Goal: Task Accomplishment & Management: Use online tool/utility

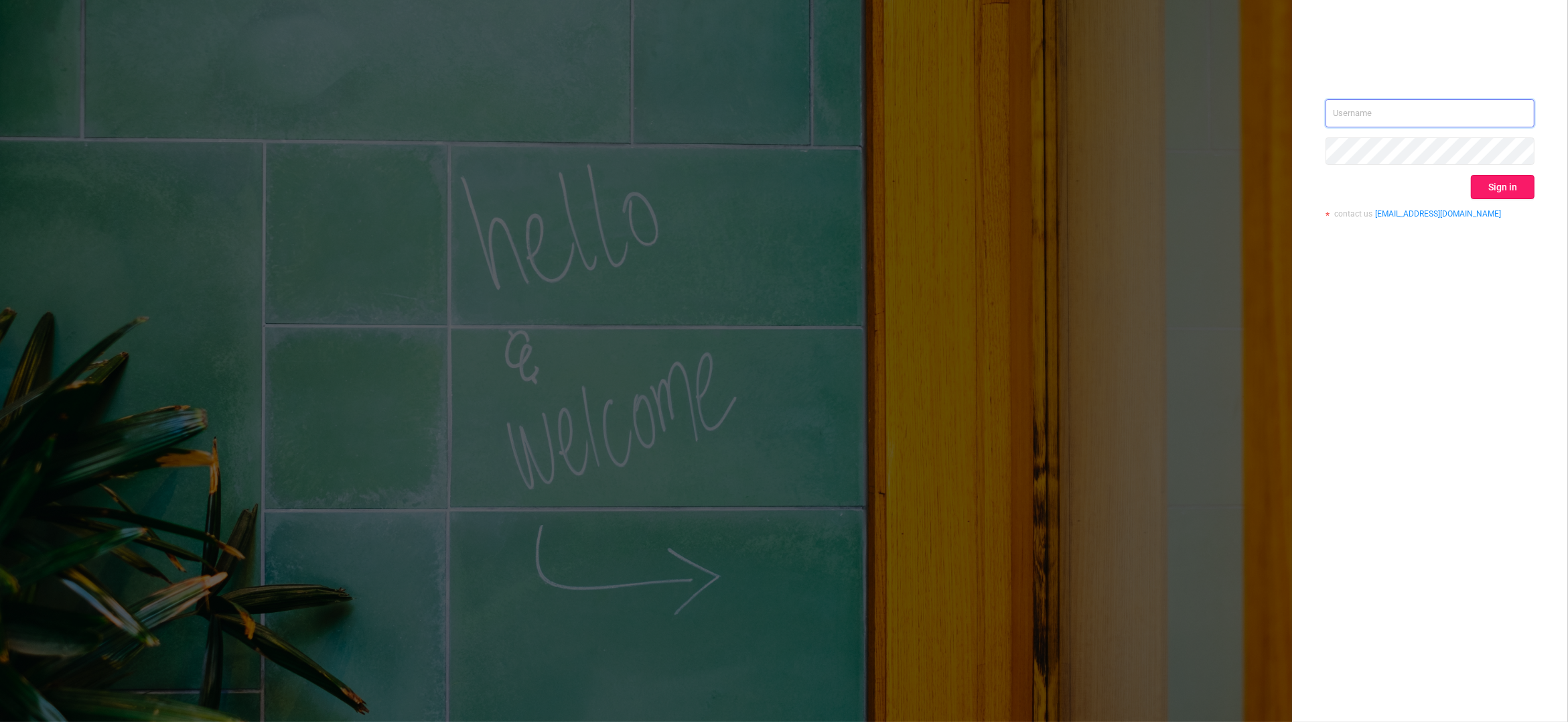
type input "[PERSON_NAME][EMAIL_ADDRESS][DOMAIN_NAME]"
click at [1488, 183] on button "Sign in" at bounding box center [1503, 187] width 64 height 24
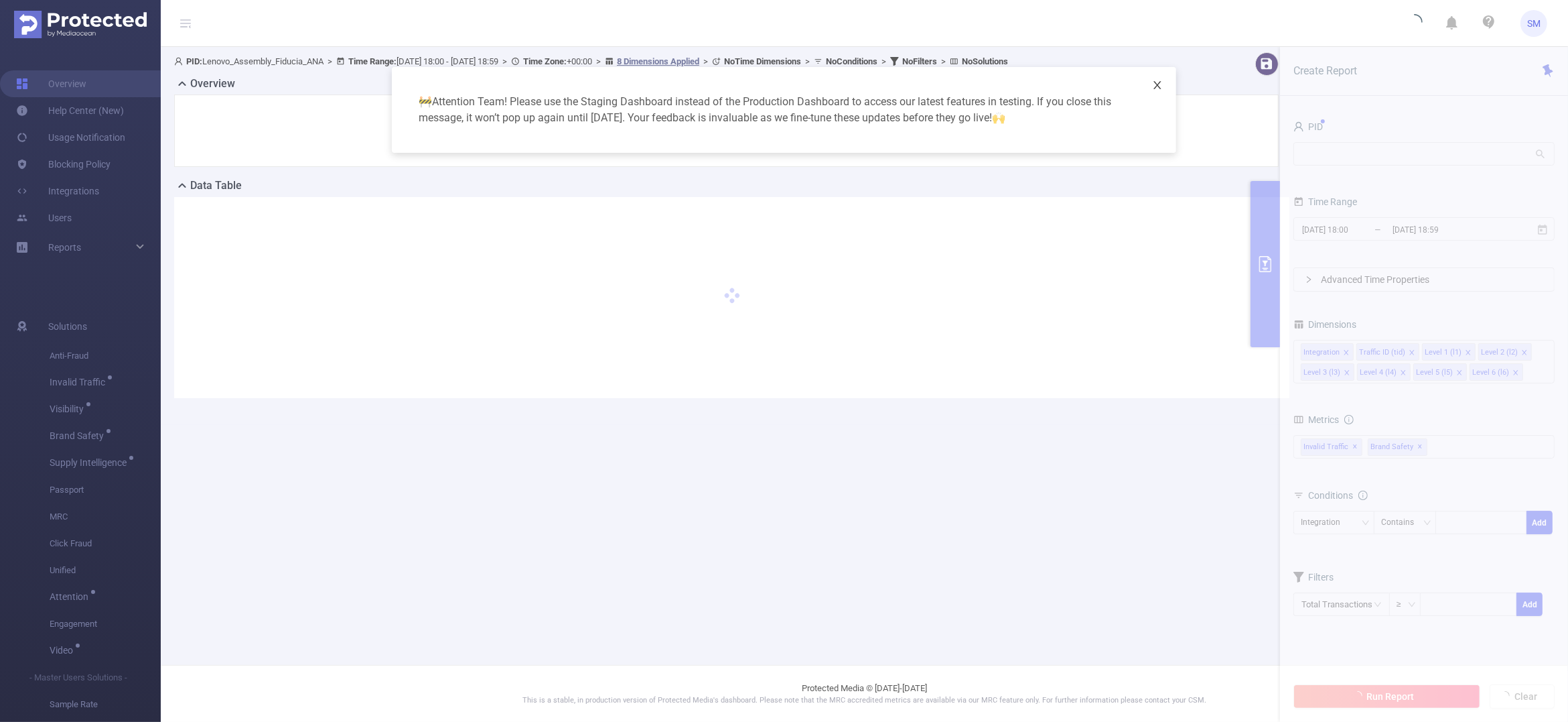
click at [1153, 82] on icon "icon: close" at bounding box center [1158, 85] width 10 height 10
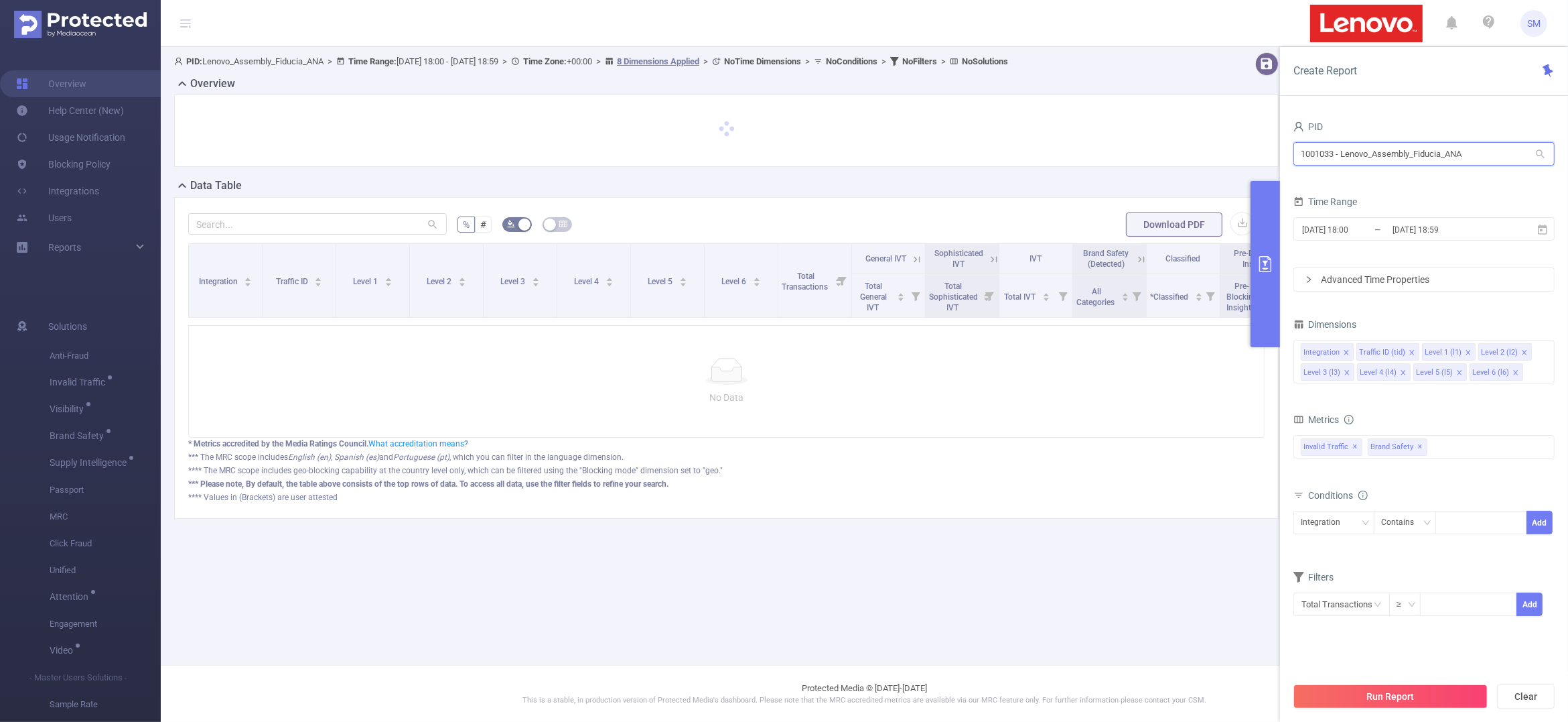
drag, startPoint x: 1502, startPoint y: 152, endPoint x: 1193, endPoint y: 160, distance: 309.1
click at [1193, 160] on section "PID: Lenovo_Assembly_Fiducia_ANA > Time Range: [DATE] 18:00 - [DATE] 18:59 > Ti…" at bounding box center [864, 296] width 1407 height 499
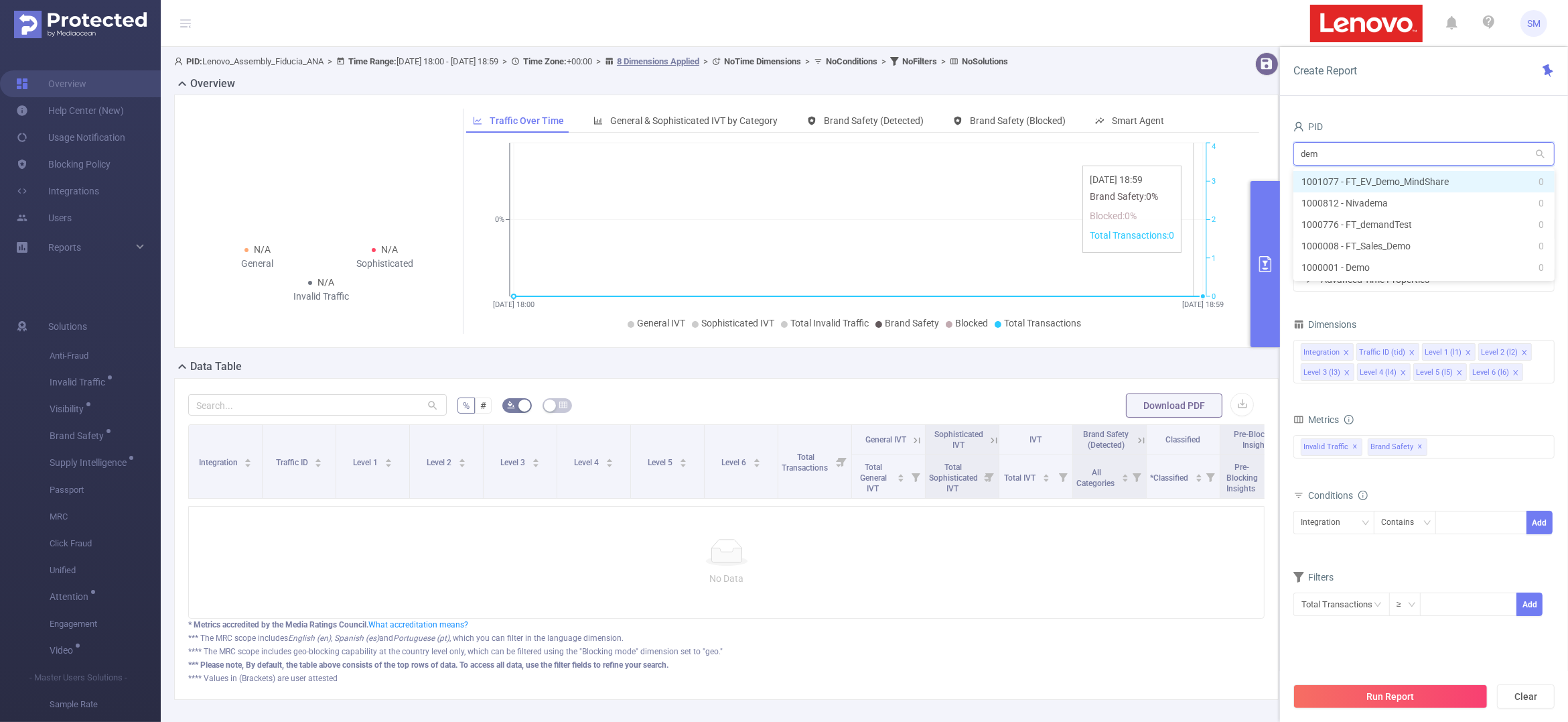
type input "demo"
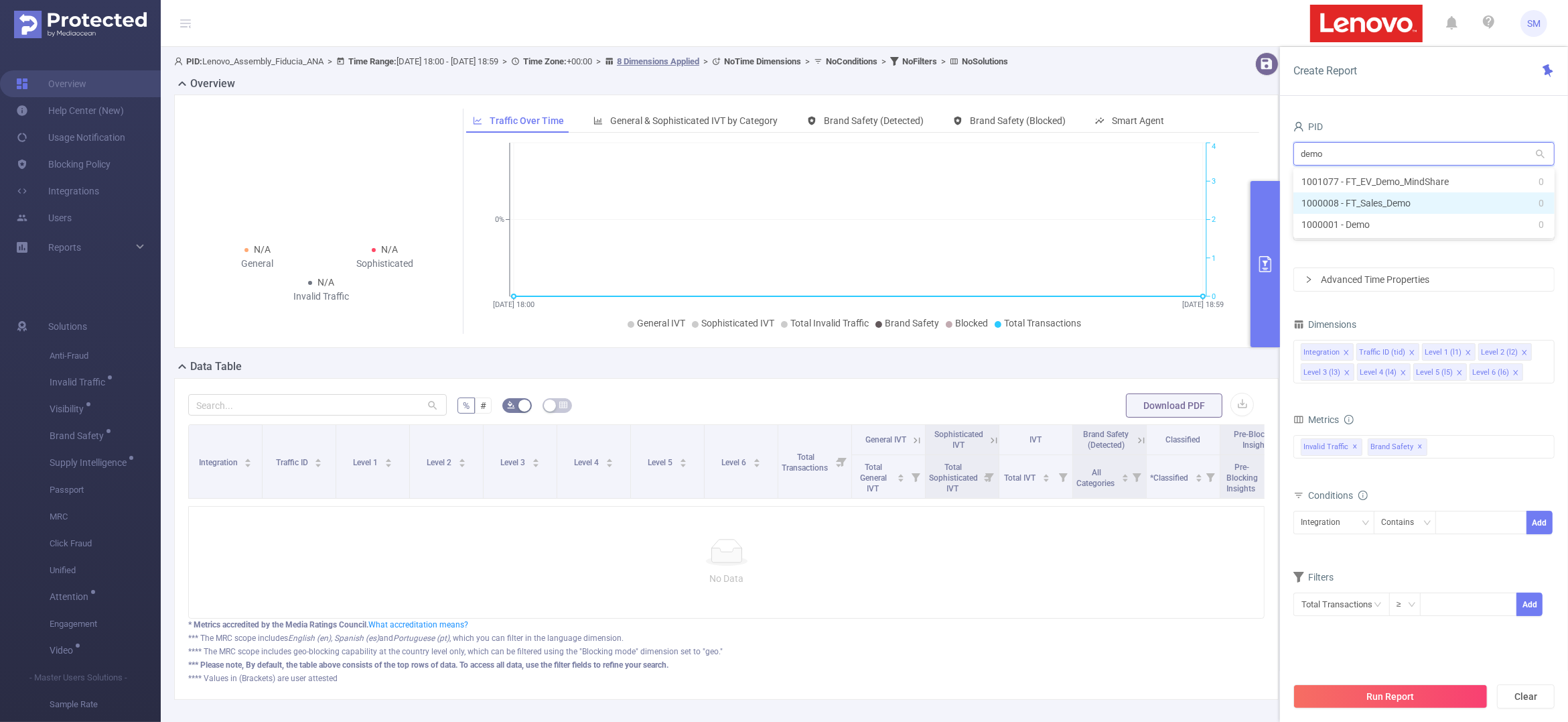
click at [1388, 209] on li "1000008 - FT_Sales_Demo 0" at bounding box center [1425, 203] width 262 height 22
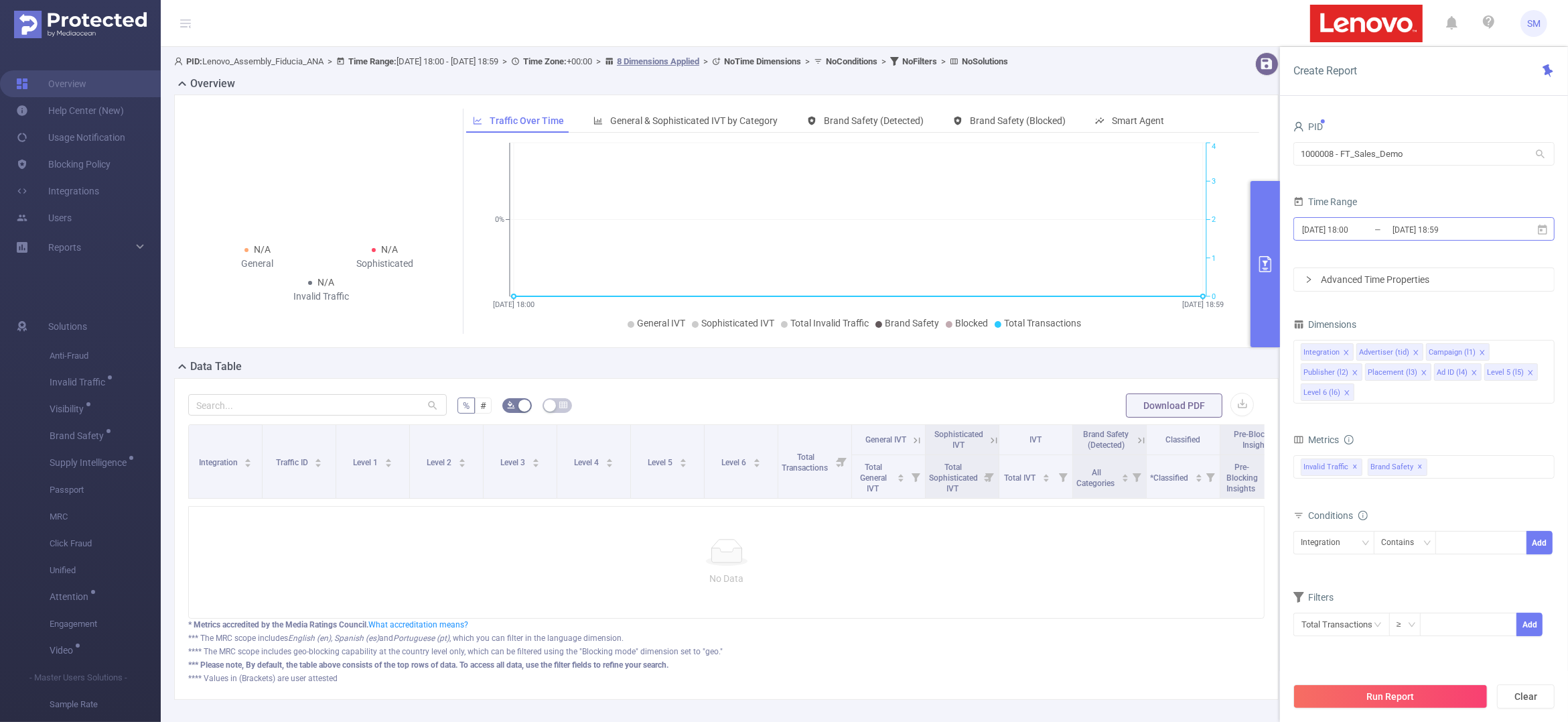
click at [1396, 231] on input "[DATE] 18:59" at bounding box center [1445, 230] width 108 height 18
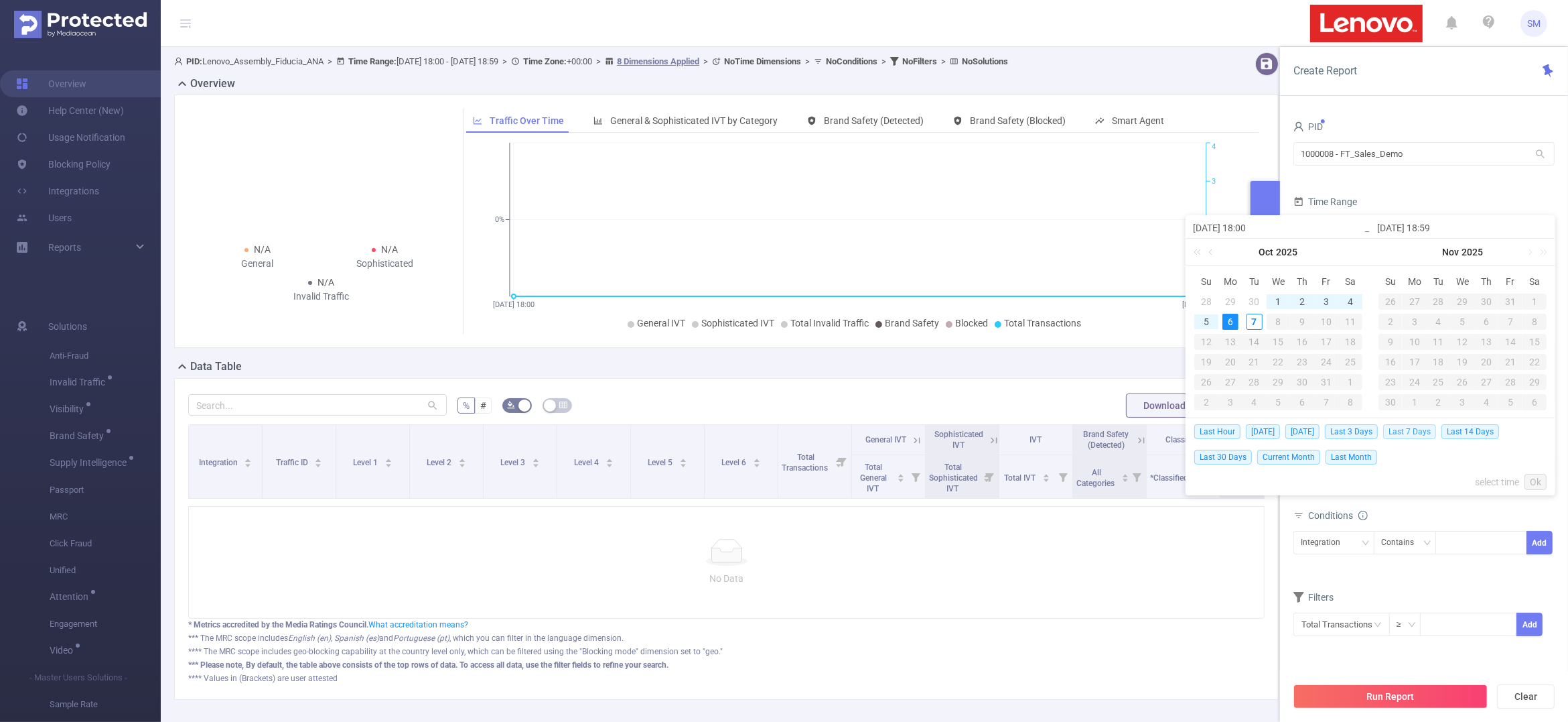
click at [1405, 431] on span "Last 7 Days" at bounding box center [1410, 432] width 53 height 15
type input "[DATE] 00:00"
type input "[DATE] 23:59"
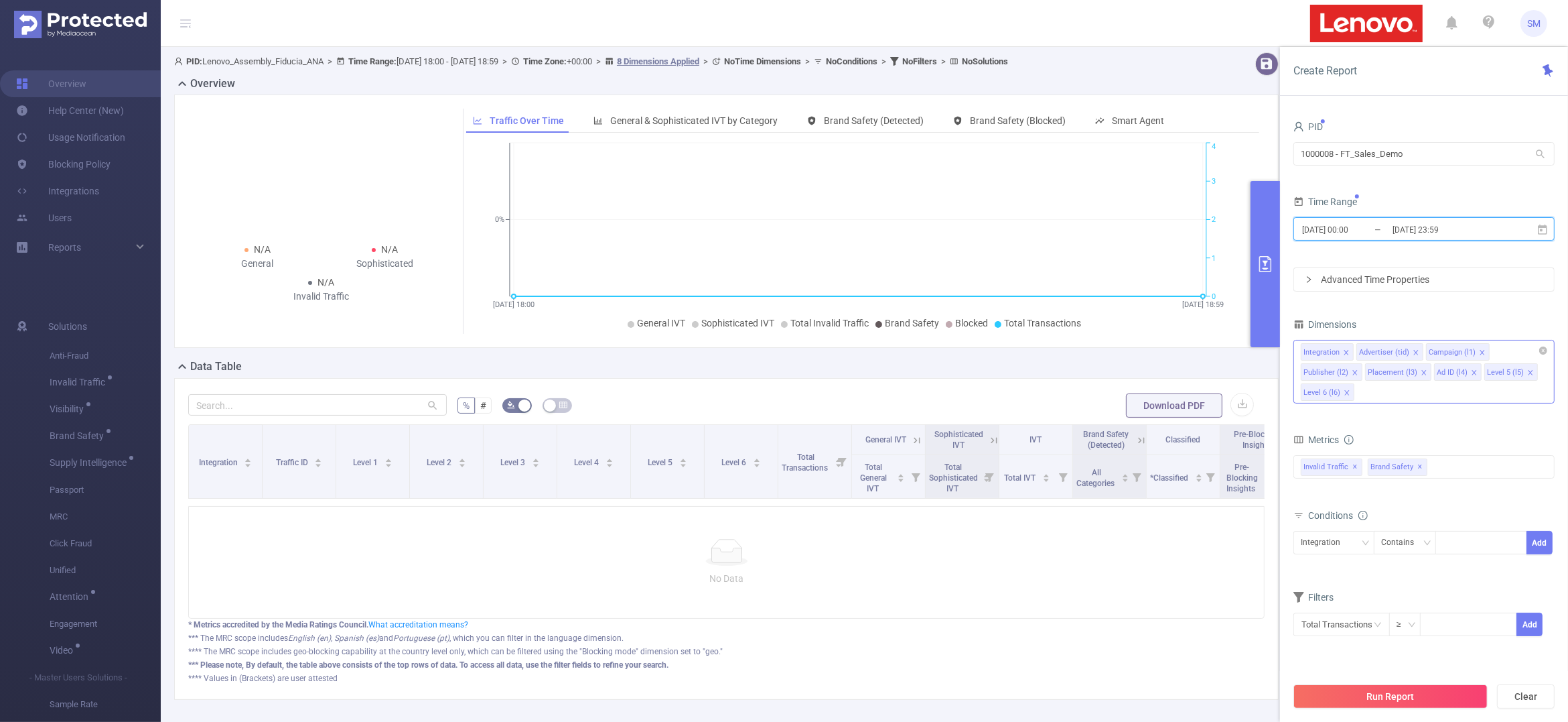
click at [1349, 396] on icon "icon: close" at bounding box center [1347, 393] width 7 height 7
click at [1527, 376] on icon "icon: close" at bounding box center [1530, 373] width 7 height 7
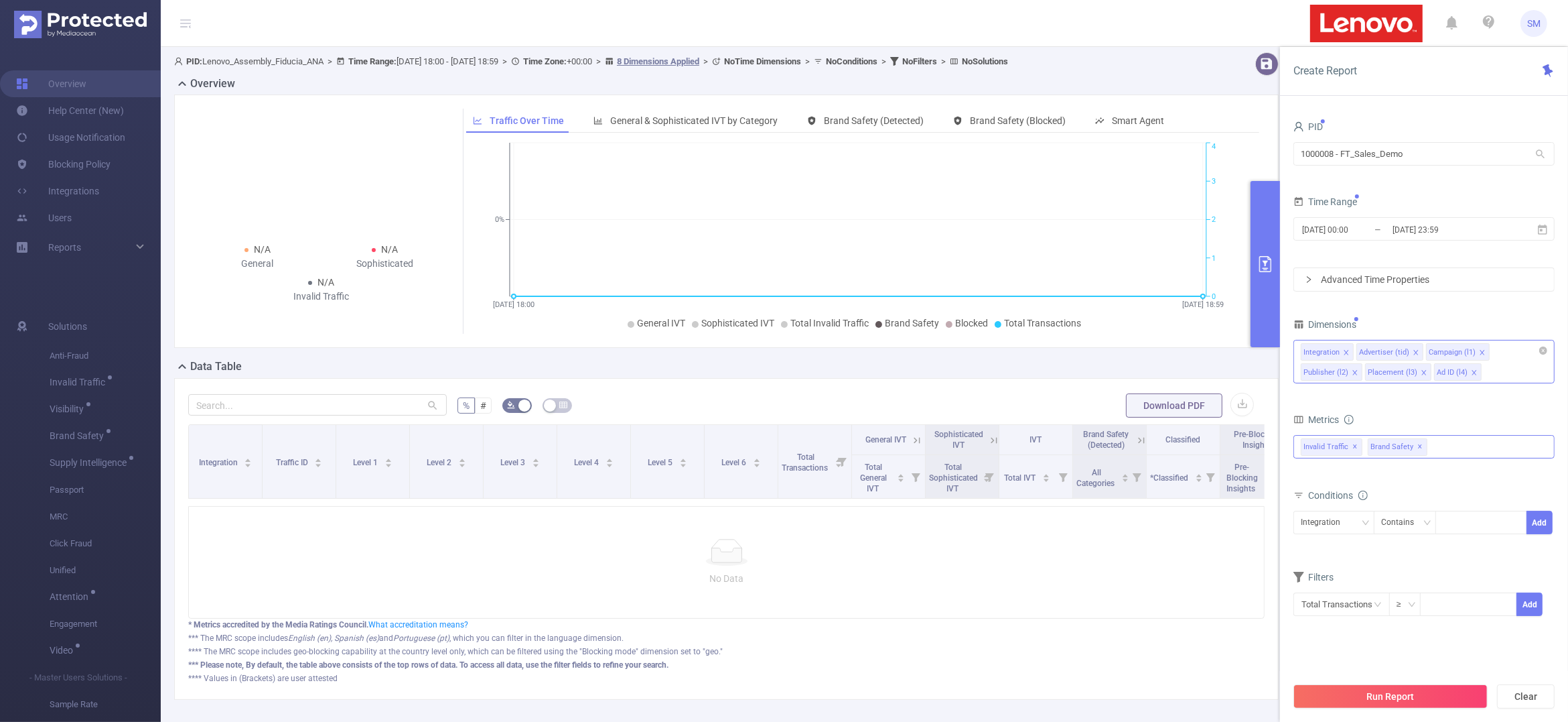
click at [1355, 444] on span "✕" at bounding box center [1355, 447] width 5 height 16
click at [1378, 448] on div "Brand Safety ✕" at bounding box center [1425, 447] width 262 height 24
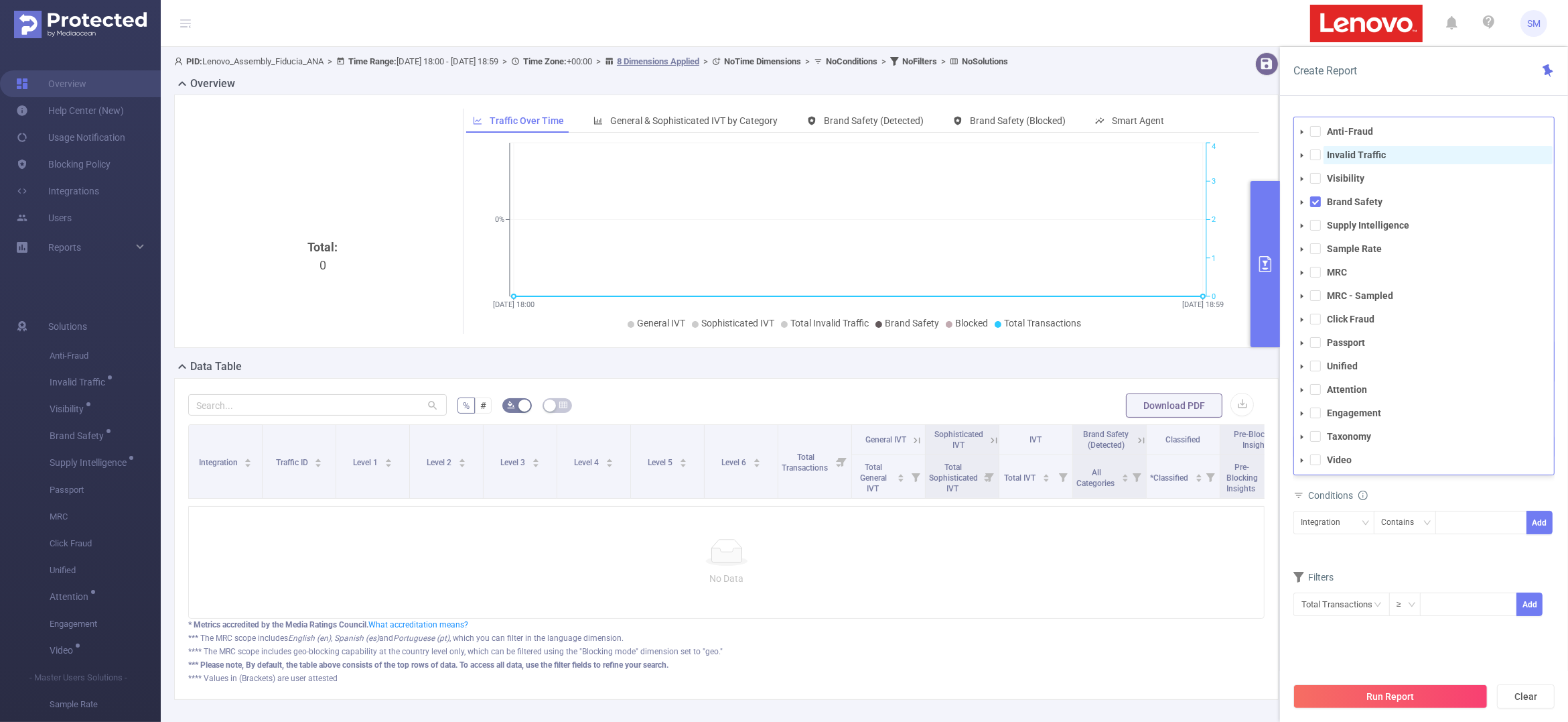
click at [1349, 155] on strong "Invalid Traffic" at bounding box center [1356, 155] width 59 height 10
click at [1413, 92] on div "Create Report" at bounding box center [1425, 71] width 288 height 49
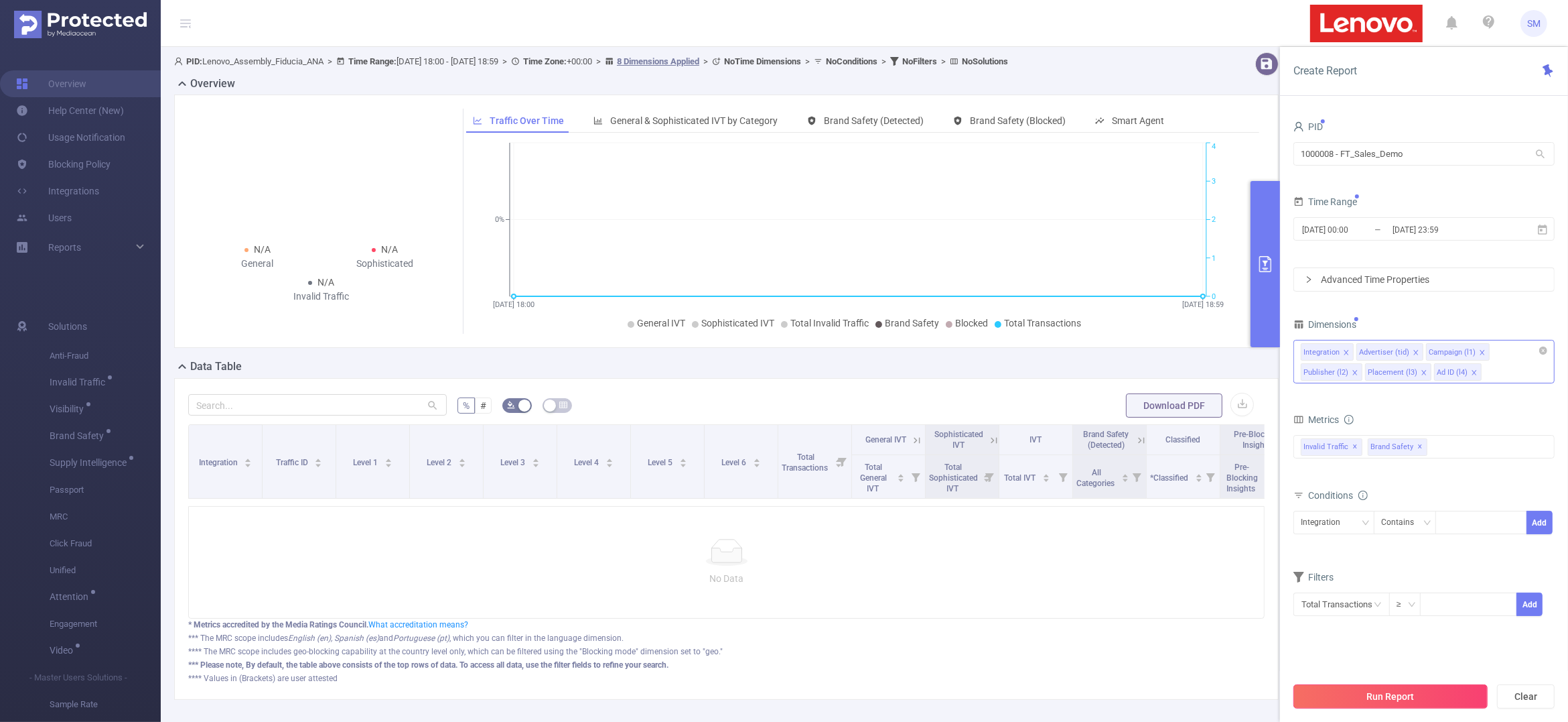
click at [1431, 699] on button "Run Report" at bounding box center [1390, 696] width 194 height 24
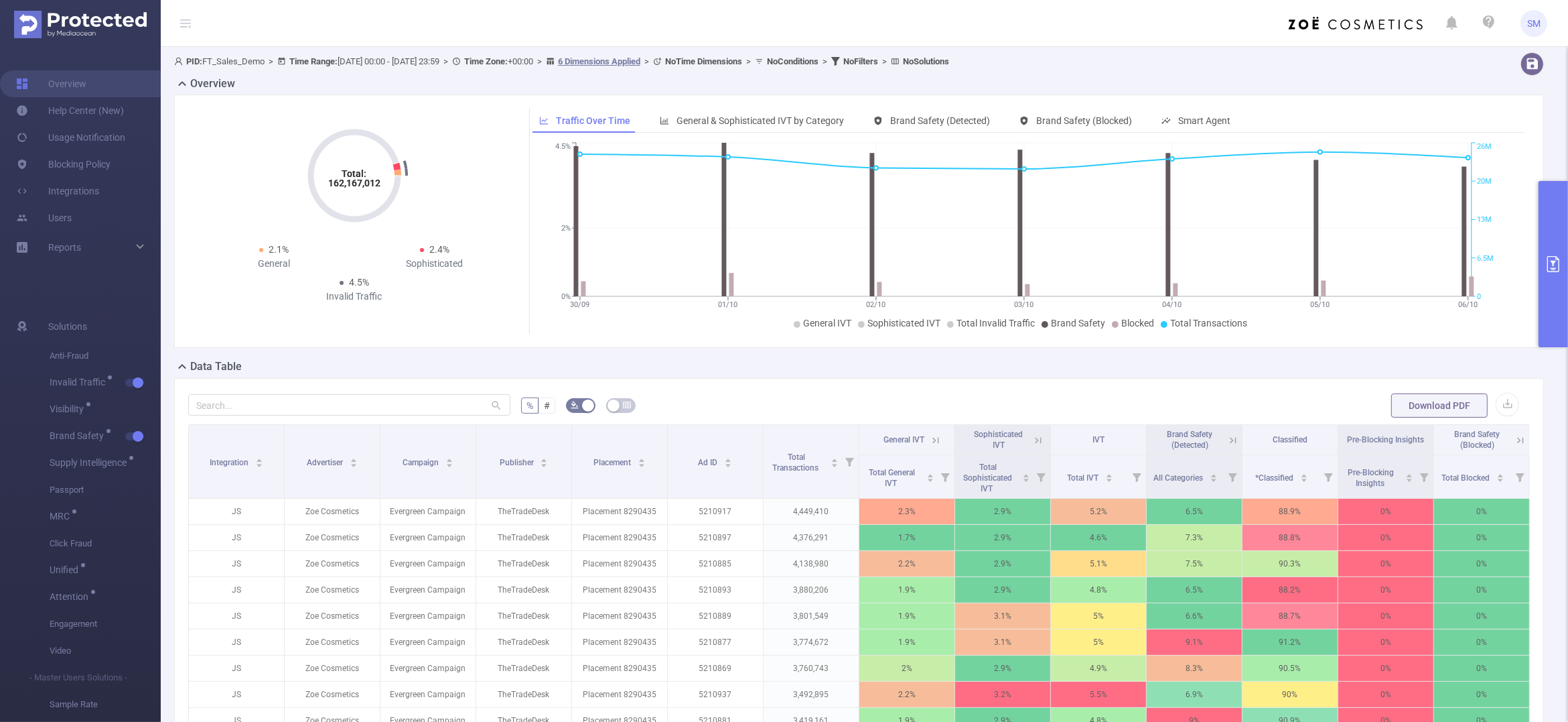
click at [1562, 265] on button "primary" at bounding box center [1554, 264] width 30 height 167
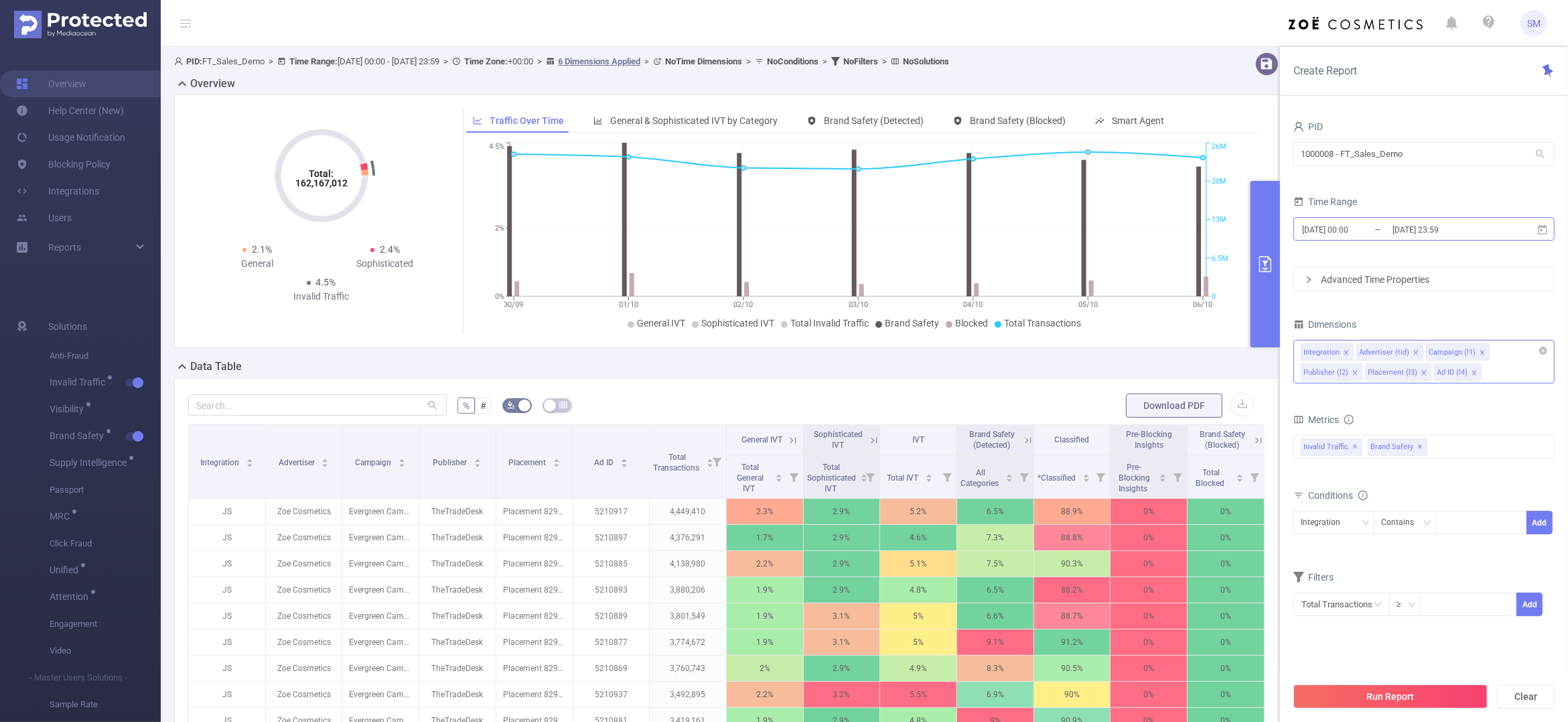
click at [1451, 233] on input "[DATE] 23:59" at bounding box center [1445, 230] width 108 height 18
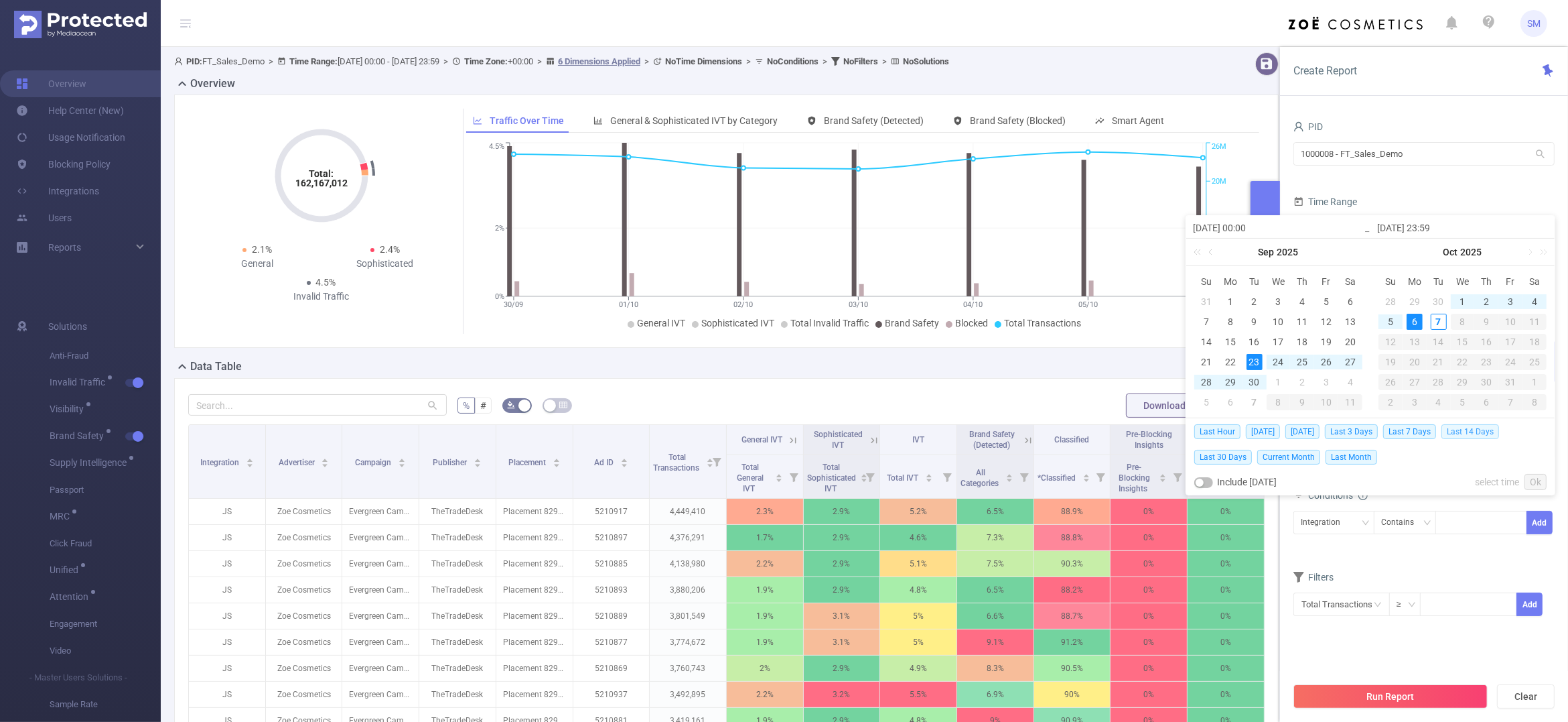
click at [1468, 427] on span "Last 14 Days" at bounding box center [1471, 432] width 58 height 15
type input "[DATE] 00:00"
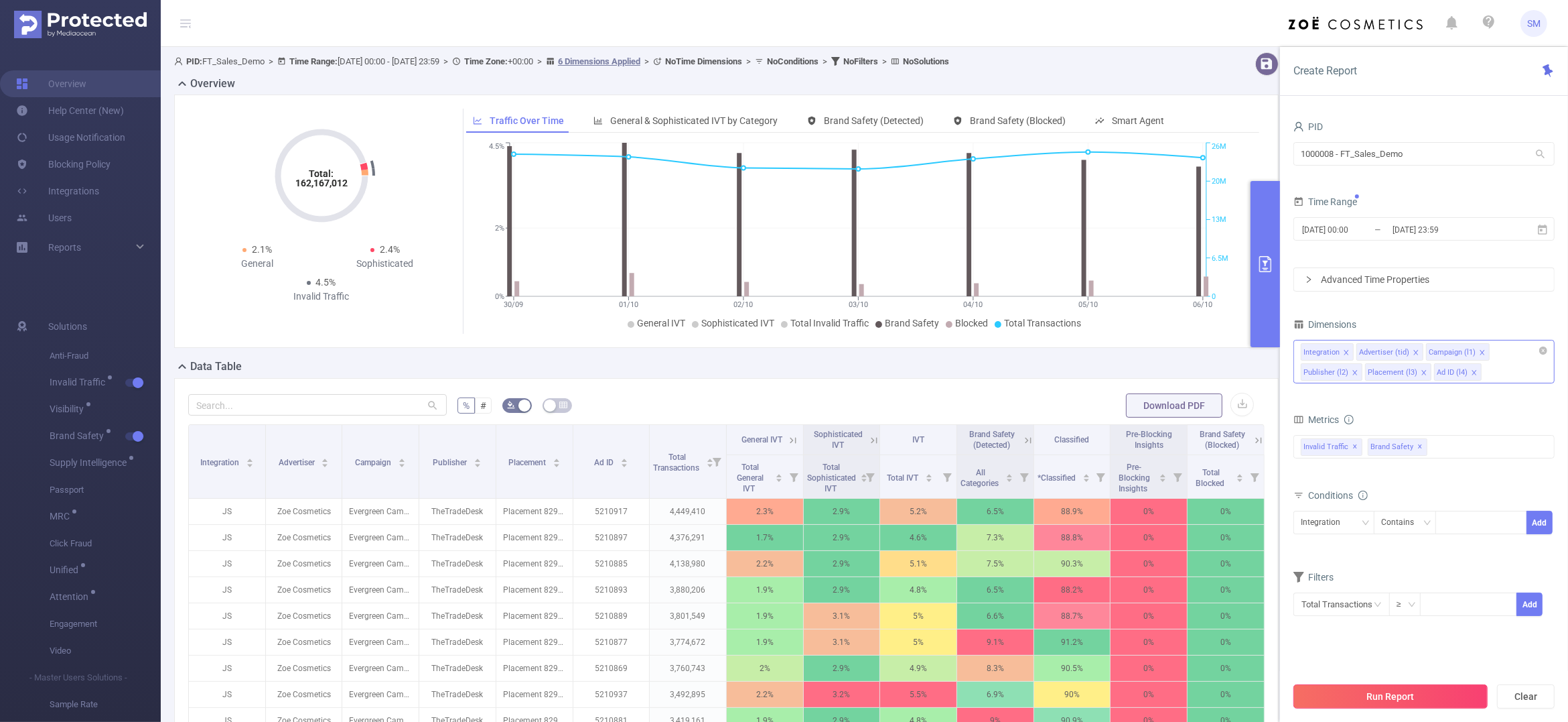
click at [1461, 696] on button "Run Report" at bounding box center [1390, 696] width 194 height 24
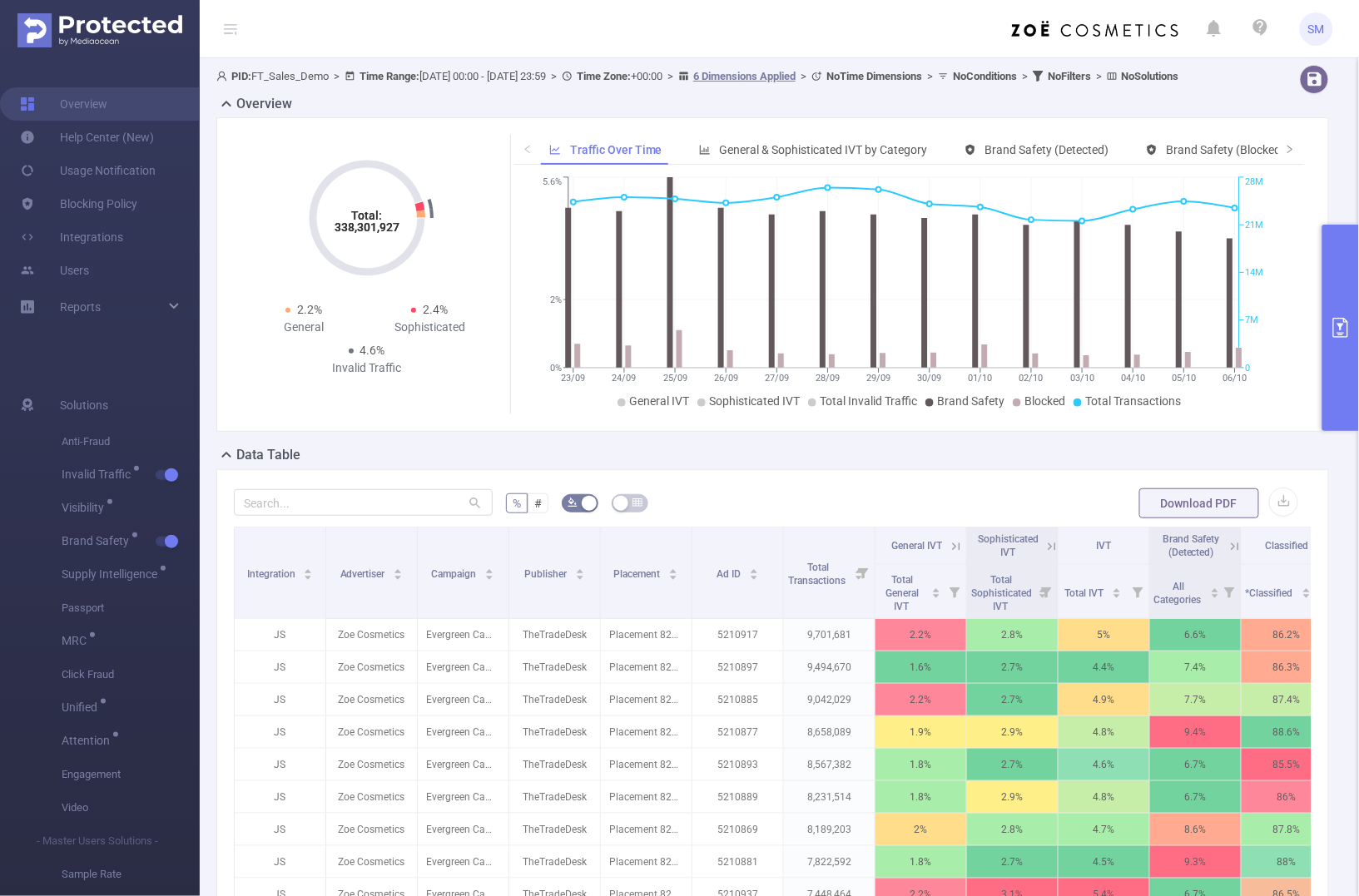
click at [888, 30] on header "SM" at bounding box center [680, 29] width 1359 height 58
